Goal: Task Accomplishment & Management: Use online tool/utility

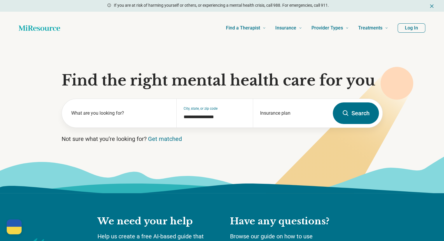
click at [408, 30] on button "Log In" at bounding box center [411, 27] width 28 height 9
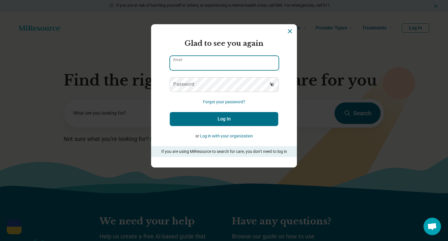
click at [238, 61] on input "Email" at bounding box center [224, 63] width 109 height 14
type input "**********"
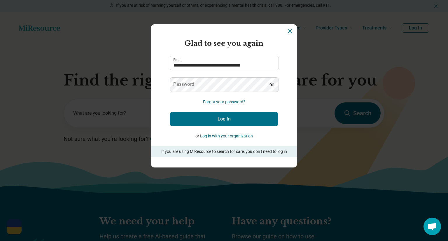
click at [287, 32] on icon "Dismiss" at bounding box center [289, 31] width 7 height 7
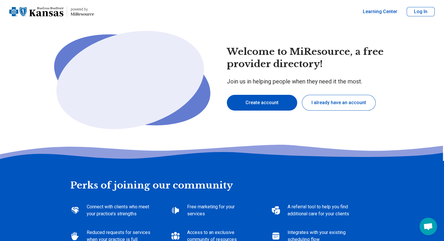
click at [336, 103] on button "I already have an account" at bounding box center [339, 103] width 74 height 16
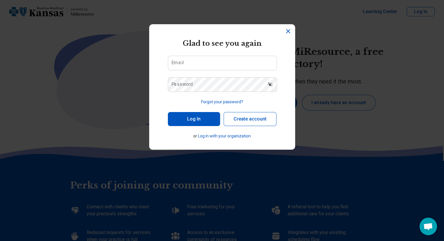
type textarea "*"
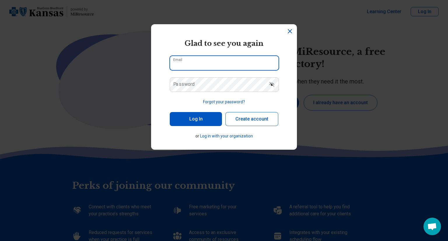
click at [246, 65] on input "Email" at bounding box center [224, 63] width 109 height 14
type input "**********"
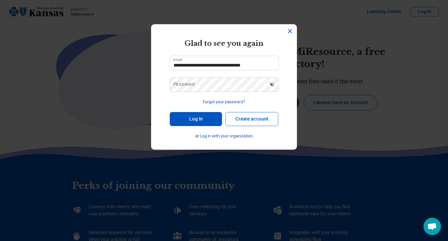
click at [220, 101] on button "Forgot your password?" at bounding box center [224, 102] width 42 height 6
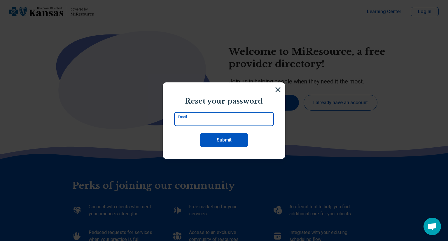
click at [212, 120] on input "Email" at bounding box center [224, 119] width 100 height 14
type input "**********"
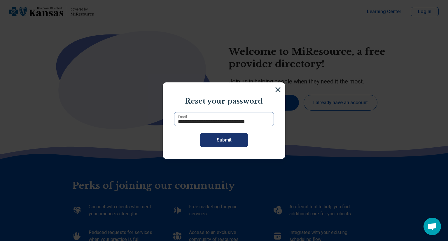
click at [216, 138] on button "Submit" at bounding box center [224, 140] width 48 height 14
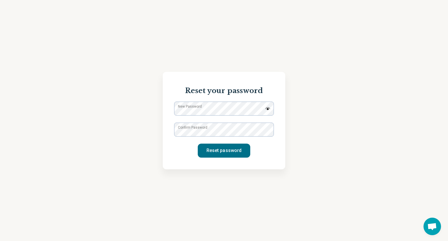
click at [202, 109] on label "New Password" at bounding box center [190, 106] width 24 height 5
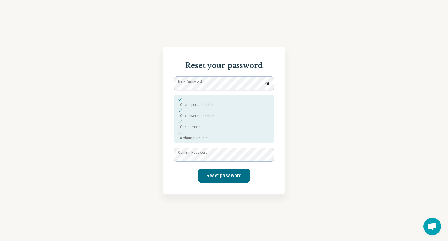
click at [268, 83] on img at bounding box center [267, 83] width 5 height 3
click at [268, 83] on img at bounding box center [267, 83] width 5 height 5
click at [222, 172] on button "Reset password" at bounding box center [224, 176] width 53 height 14
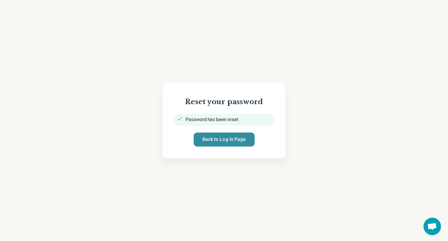
click at [226, 137] on button "Back to Log In Page" at bounding box center [224, 139] width 61 height 14
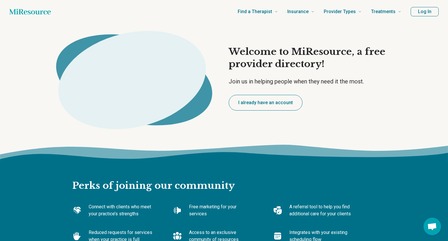
type textarea "*"
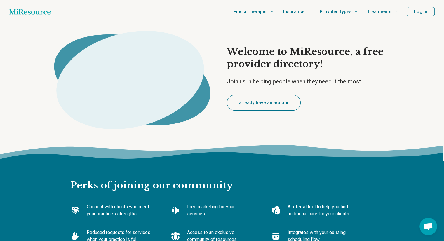
click at [419, 10] on button "Log In" at bounding box center [420, 11] width 28 height 9
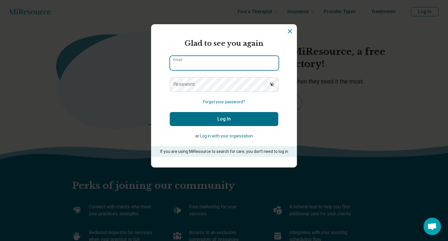
type input "**********"
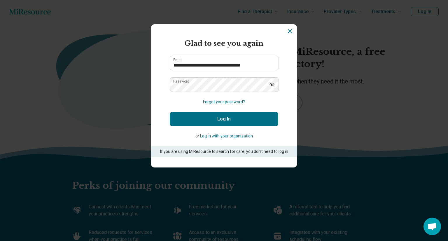
click at [269, 83] on icon "Show password" at bounding box center [272, 84] width 6 height 6
click at [269, 83] on icon "Hide password" at bounding box center [272, 84] width 6 height 6
click at [227, 119] on button "Log In" at bounding box center [224, 119] width 109 height 14
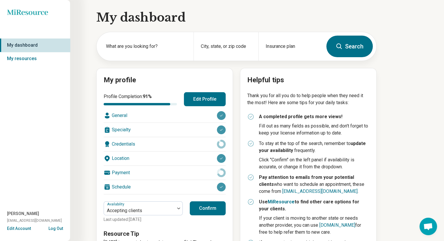
click at [213, 206] on button "Confirm" at bounding box center [208, 208] width 36 height 14
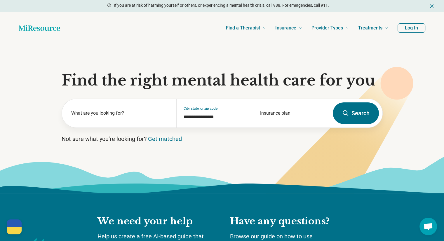
click at [413, 27] on button "Log In" at bounding box center [411, 27] width 28 height 9
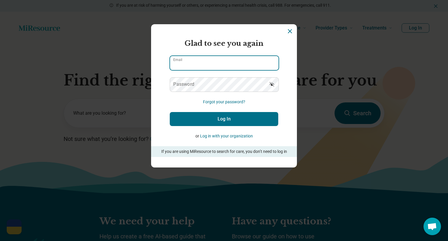
type input "**********"
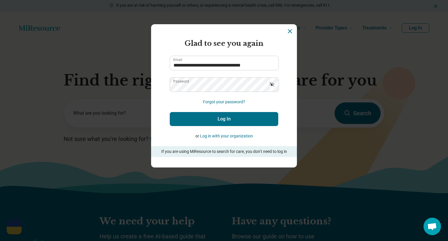
click at [271, 85] on icon "Show password" at bounding box center [272, 84] width 6 height 6
click at [235, 119] on button "Log In" at bounding box center [224, 119] width 109 height 14
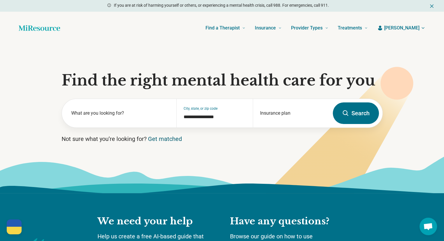
click at [165, 139] on link "Get matched" at bounding box center [165, 138] width 34 height 7
